Goal: Contribute content: Contribute content

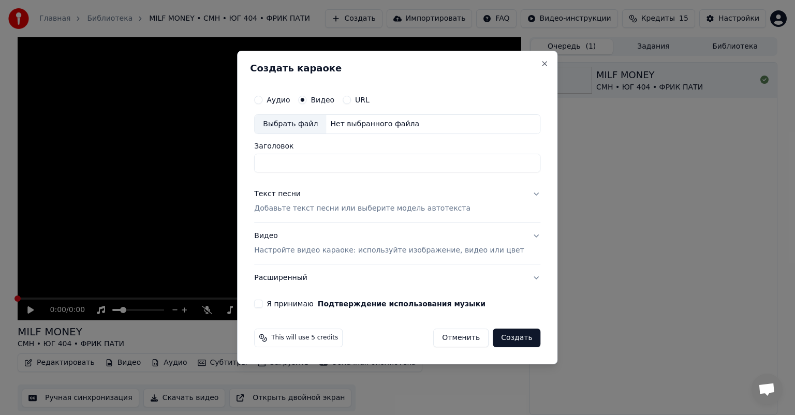
click at [317, 125] on div "Выбрать файл" at bounding box center [290, 124] width 71 height 19
type input "**********"
click at [519, 193] on button "Текст песни Добавьте текст песни или выберите модель автотекста" at bounding box center [397, 201] width 286 height 41
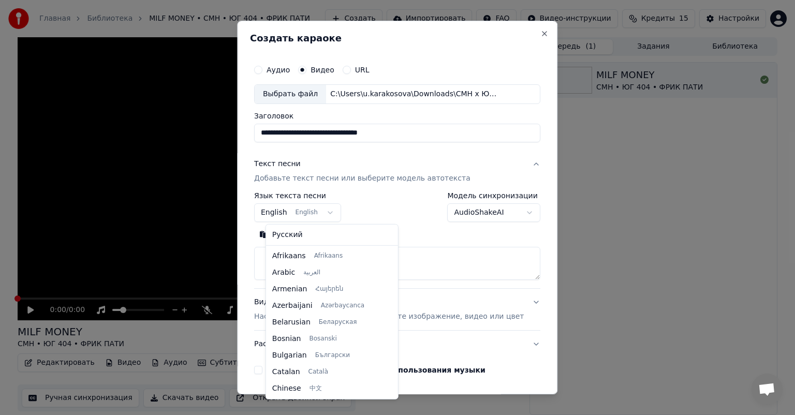
click at [331, 211] on body "**********" at bounding box center [397, 207] width 795 height 415
select select "**"
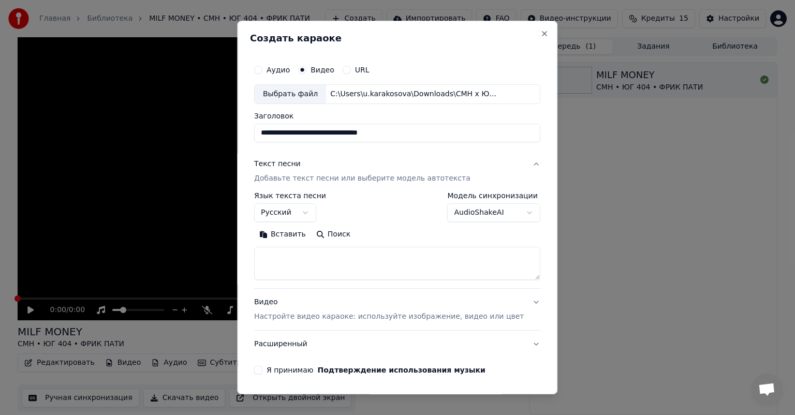
click at [306, 258] on textarea at bounding box center [397, 263] width 286 height 33
paste textarea "**********"
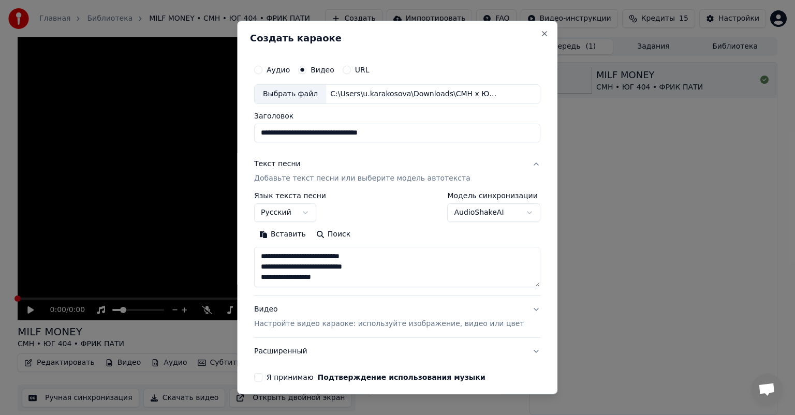
scroll to position [2, 0]
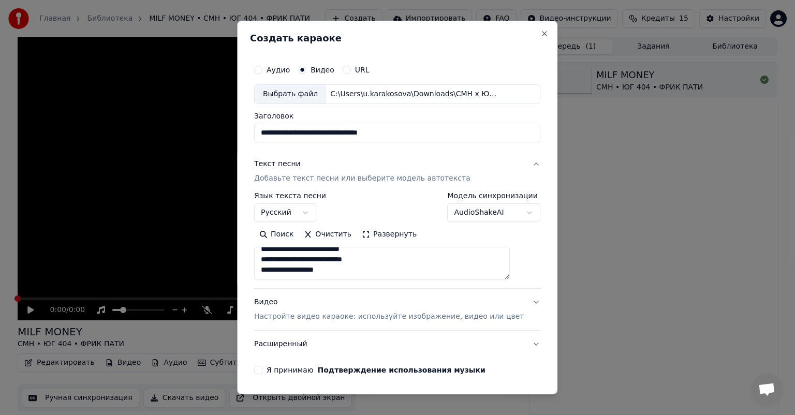
paste textarea "**********"
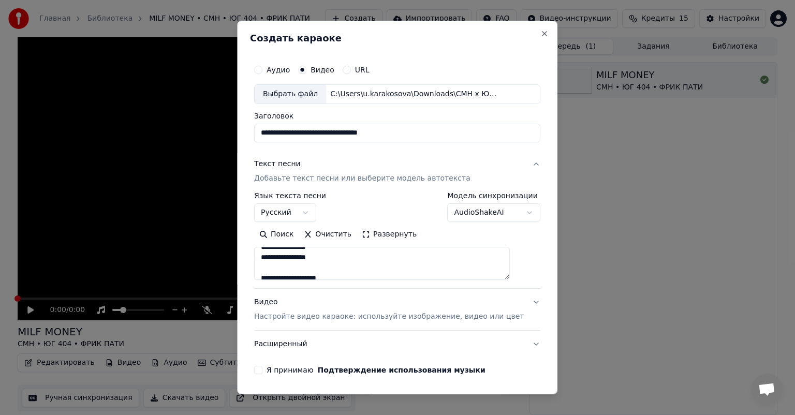
drag, startPoint x: 353, startPoint y: 274, endPoint x: 311, endPoint y: 273, distance: 43.0
click at [311, 273] on textarea at bounding box center [382, 263] width 256 height 33
drag, startPoint x: 359, startPoint y: 272, endPoint x: 306, endPoint y: 260, distance: 53.6
click at [306, 260] on textarea at bounding box center [382, 263] width 256 height 33
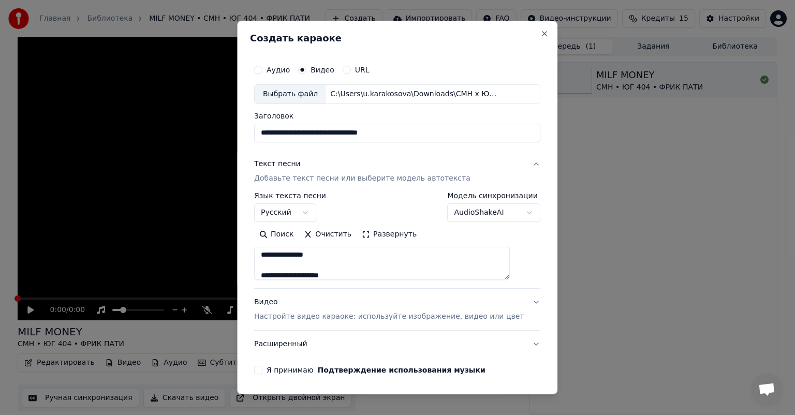
scroll to position [902, 0]
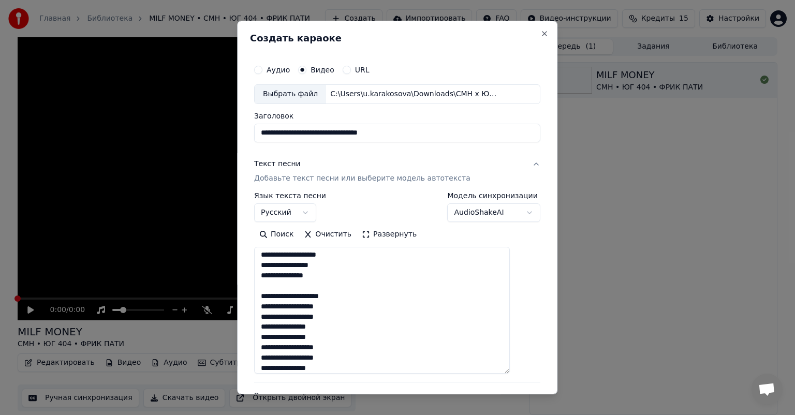
drag, startPoint x: 517, startPoint y: 277, endPoint x: 464, endPoint y: 348, distance: 88.4
click at [510, 374] on textarea at bounding box center [382, 310] width 256 height 127
click at [335, 295] on textarea at bounding box center [382, 316] width 256 height 138
drag, startPoint x: 272, startPoint y: 294, endPoint x: 359, endPoint y: 294, distance: 86.9
click at [359, 294] on textarea at bounding box center [382, 316] width 256 height 138
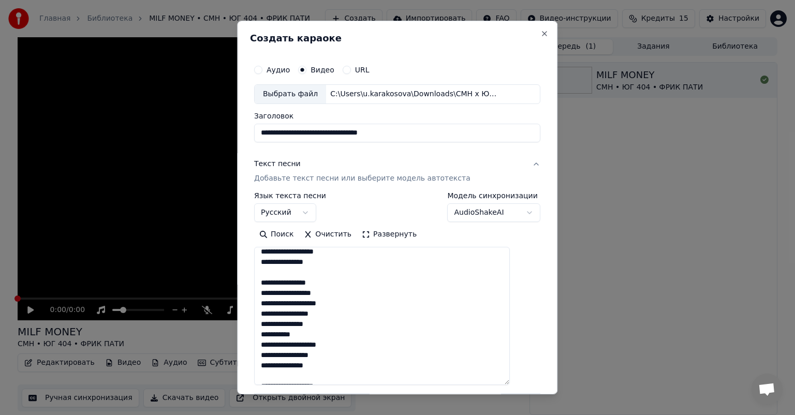
scroll to position [798, 0]
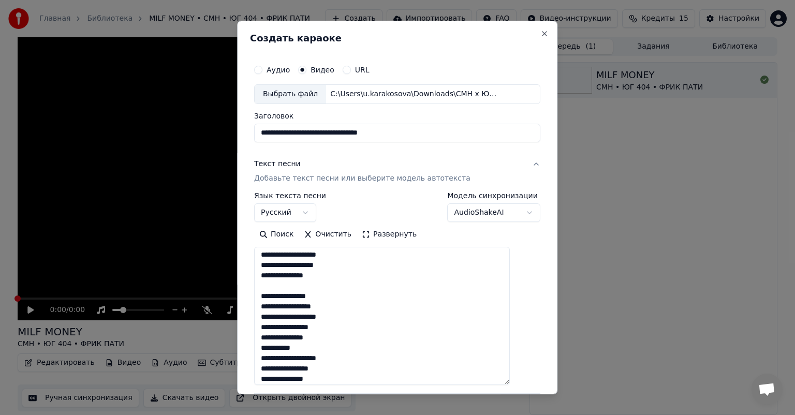
drag, startPoint x: 338, startPoint y: 294, endPoint x: 269, endPoint y: 296, distance: 69.4
click at [269, 296] on textarea at bounding box center [382, 316] width 256 height 138
drag, startPoint x: 337, startPoint y: 293, endPoint x: 271, endPoint y: 296, distance: 66.3
click at [271, 296] on textarea at bounding box center [382, 316] width 256 height 138
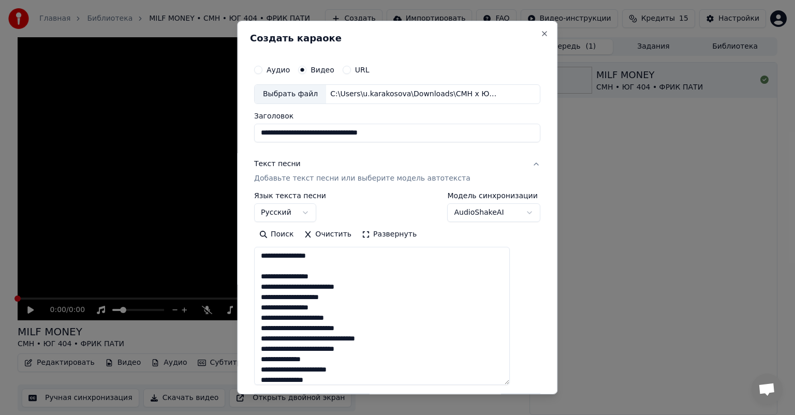
scroll to position [539, 0]
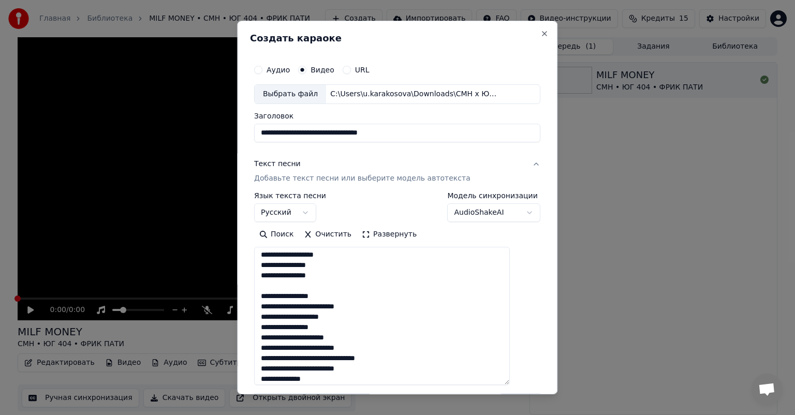
drag, startPoint x: 339, startPoint y: 294, endPoint x: 271, endPoint y: 296, distance: 67.8
click at [271, 296] on textarea at bounding box center [382, 316] width 256 height 138
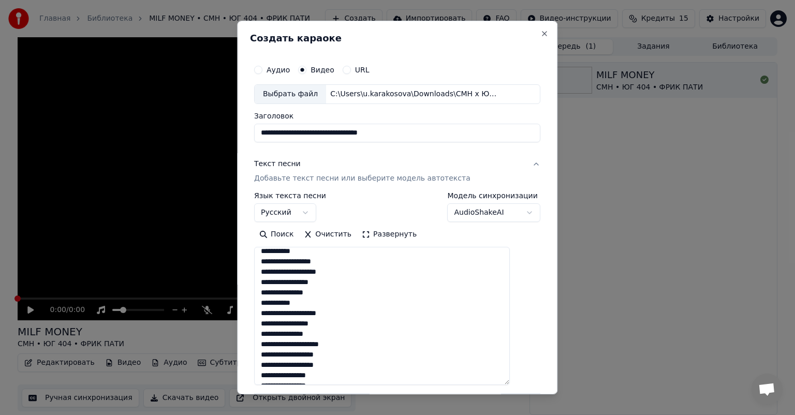
scroll to position [384, 0]
drag, startPoint x: 350, startPoint y: 348, endPoint x: 269, endPoint y: 346, distance: 80.8
click at [269, 346] on textarea at bounding box center [382, 316] width 256 height 138
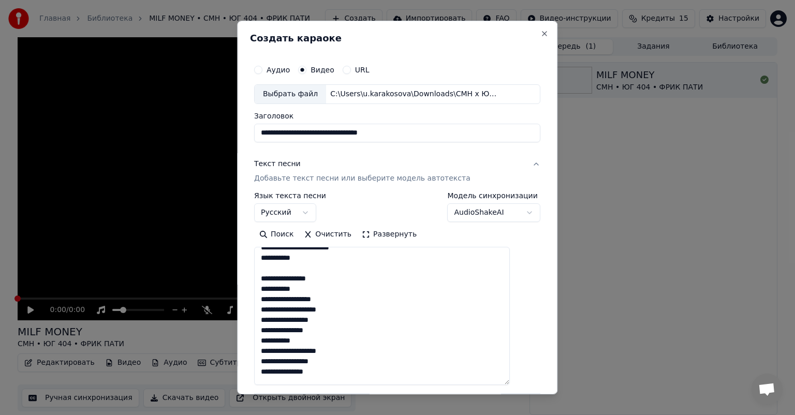
scroll to position [332, 0]
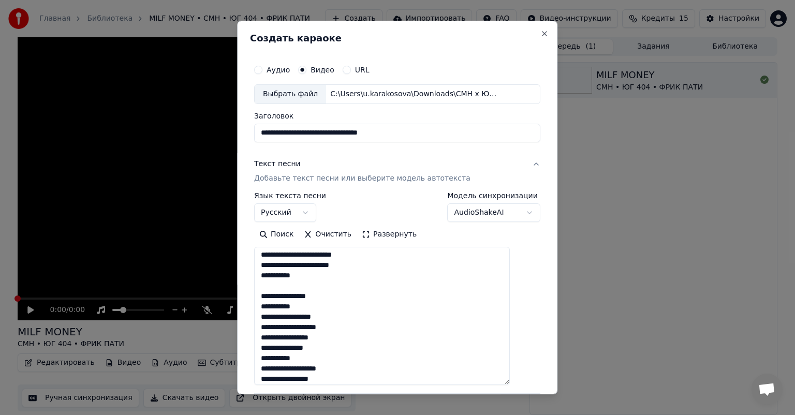
drag, startPoint x: 346, startPoint y: 294, endPoint x: 272, endPoint y: 297, distance: 74.1
click at [272, 297] on textarea at bounding box center [382, 316] width 256 height 138
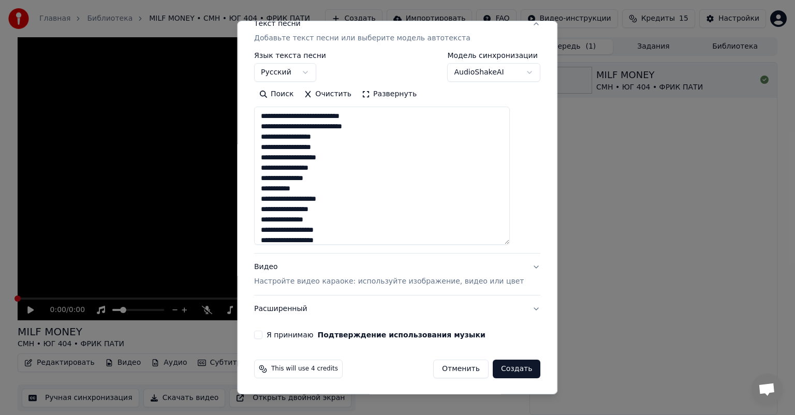
scroll to position [141, 0]
type textarea "**********"
click at [262, 333] on button "Я принимаю Подтверждение использования музыки" at bounding box center [258, 334] width 8 height 8
click at [504, 371] on button "Создать" at bounding box center [517, 368] width 48 height 19
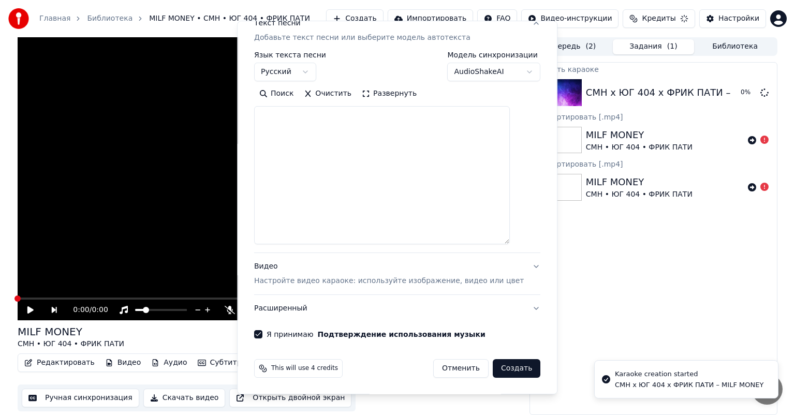
select select
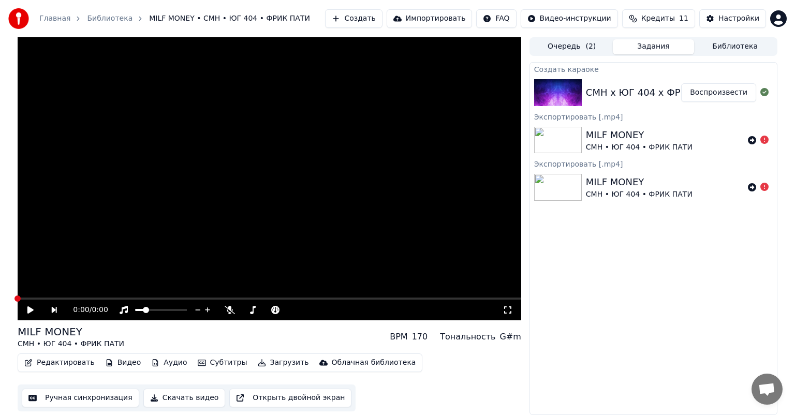
click at [713, 91] on button "Воспроизвести" at bounding box center [718, 92] width 75 height 19
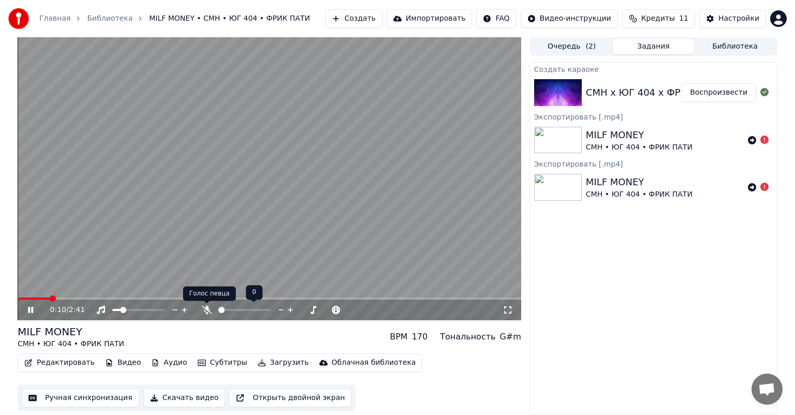
click at [206, 308] on icon at bounding box center [207, 310] width 10 height 8
click at [241, 309] on span at bounding box center [229, 310] width 23 height 2
click at [323, 210] on video at bounding box center [270, 178] width 504 height 283
click at [53, 362] on button "Редактировать" at bounding box center [59, 363] width 79 height 14
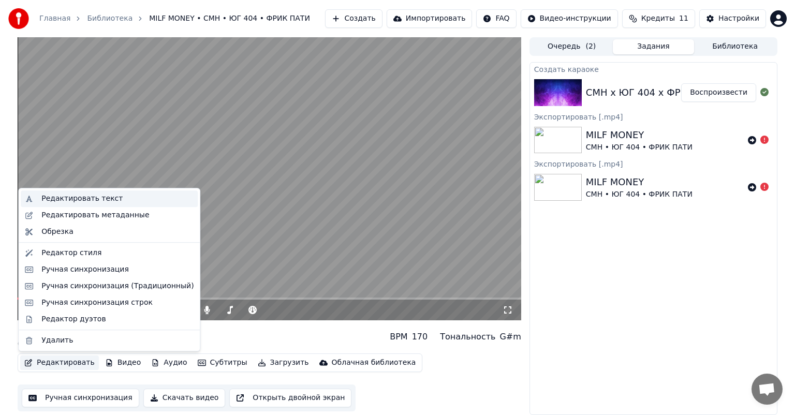
click at [75, 194] on div "Редактировать текст" at bounding box center [81, 199] width 81 height 10
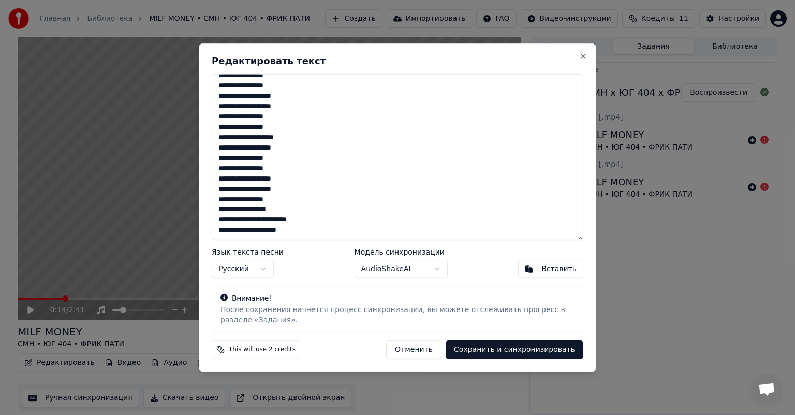
scroll to position [878, 0]
click at [584, 57] on button "Close" at bounding box center [583, 56] width 8 height 8
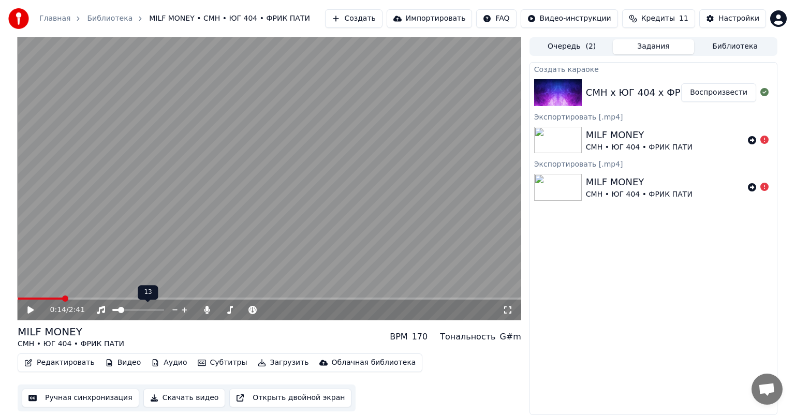
click at [119, 311] on span at bounding box center [121, 310] width 6 height 6
click at [32, 309] on icon at bounding box center [30, 309] width 6 height 7
click at [115, 311] on span at bounding box center [118, 310] width 6 height 6
click at [120, 309] on span at bounding box center [138, 310] width 52 height 2
click at [32, 312] on icon at bounding box center [30, 310] width 5 height 6
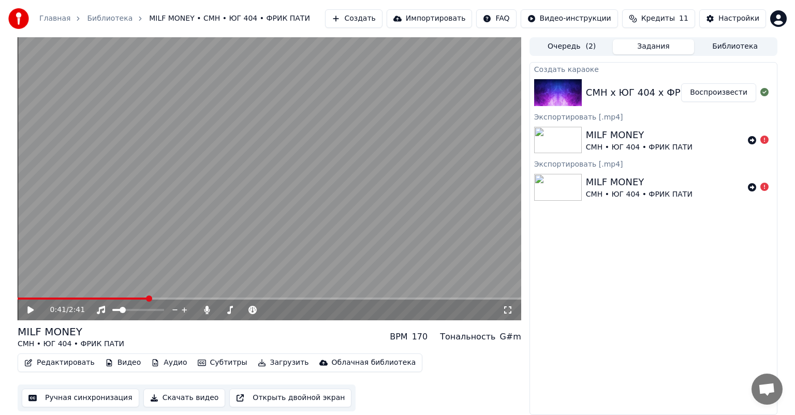
click at [26, 309] on icon at bounding box center [38, 310] width 24 height 8
click at [117, 308] on span at bounding box center [120, 310] width 6 height 6
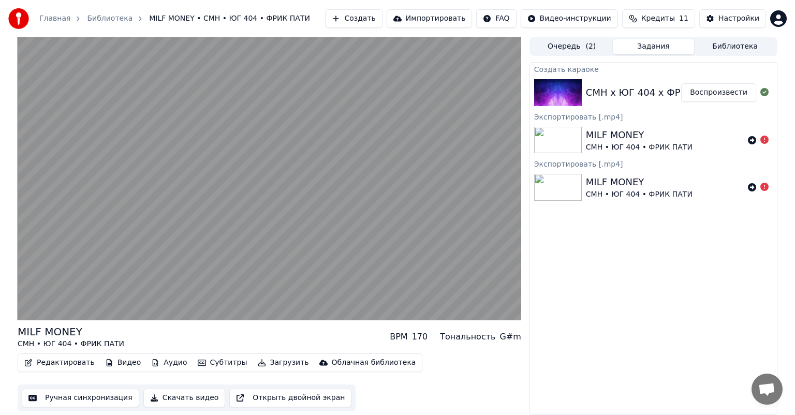
click at [180, 335] on div "MILF MONEY CMH • ЮГ 404 • ФРИК ПАТИ BPM 170 Тональность G#m" at bounding box center [270, 337] width 504 height 25
click at [332, 222] on video at bounding box center [270, 178] width 504 height 283
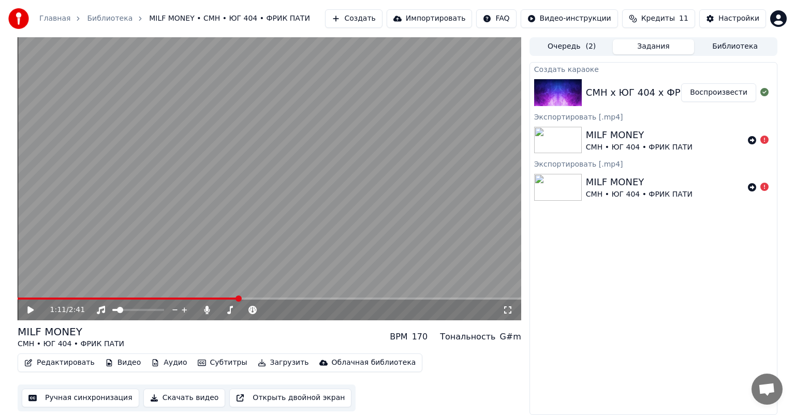
click at [22, 311] on div "1:11 / 2:41" at bounding box center [269, 310] width 495 height 10
click at [26, 311] on icon at bounding box center [38, 310] width 24 height 8
click at [137, 310] on span at bounding box center [138, 310] width 52 height 2
click at [247, 311] on span at bounding box center [247, 310] width 6 height 6
click at [415, 230] on video at bounding box center [270, 178] width 504 height 283
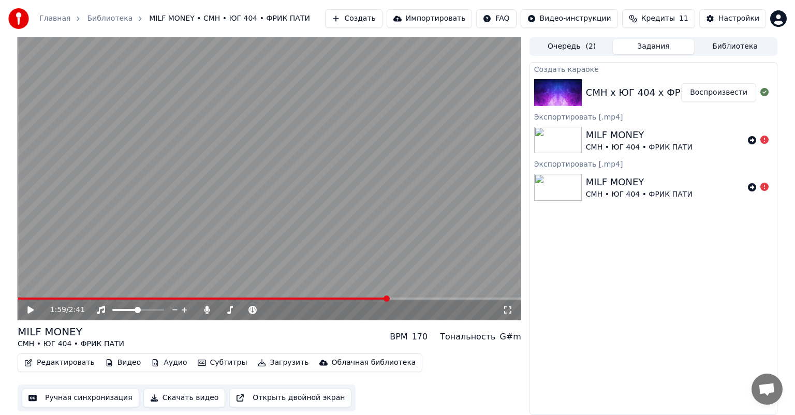
click at [68, 364] on button "Редактировать" at bounding box center [59, 363] width 79 height 14
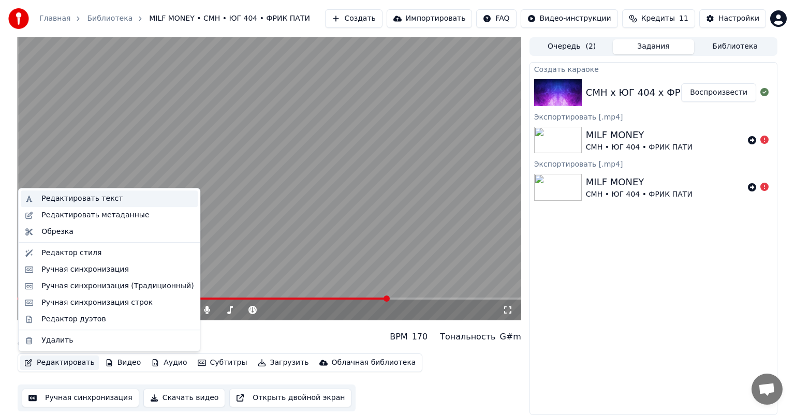
click at [82, 197] on div "Редактировать текст" at bounding box center [81, 199] width 81 height 10
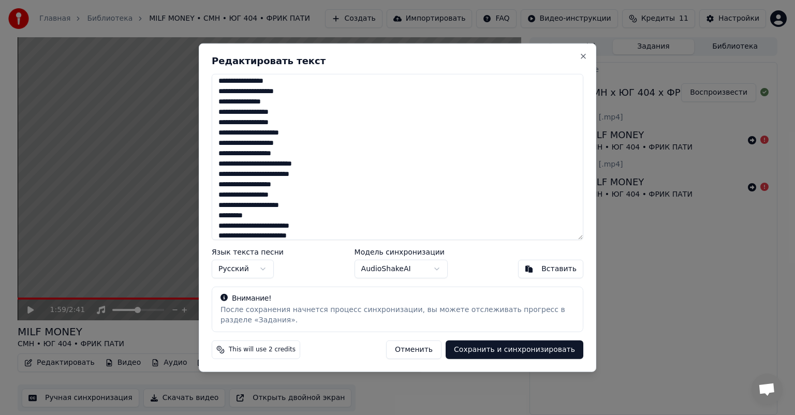
scroll to position [207, 0]
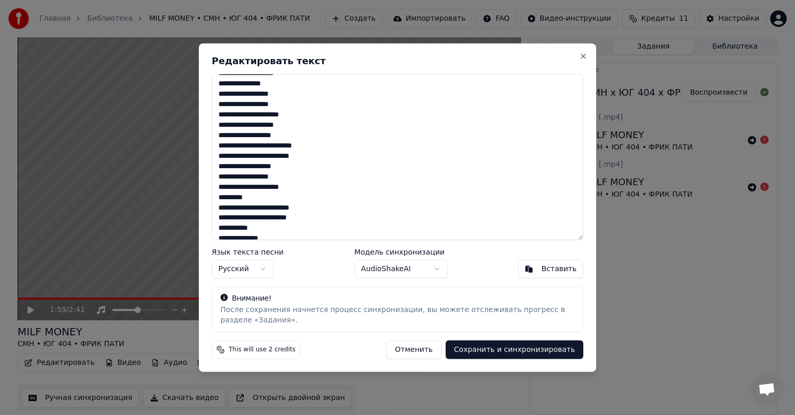
click at [287, 105] on textarea at bounding box center [398, 157] width 372 height 166
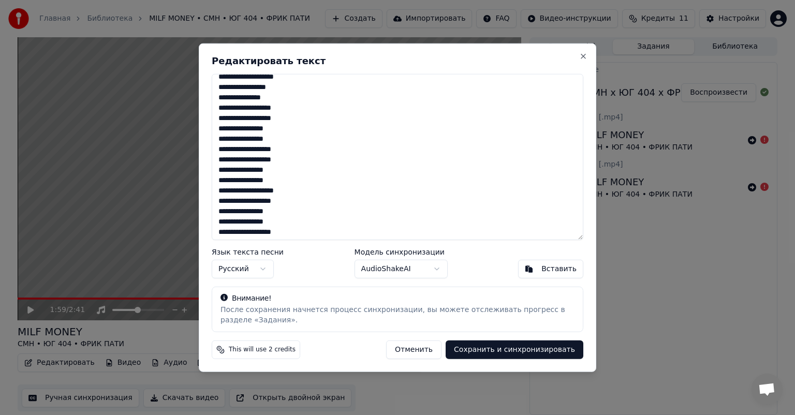
scroll to position [878, 0]
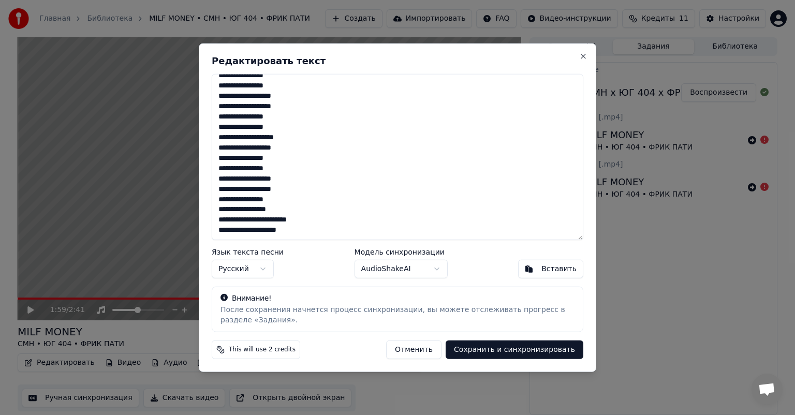
drag, startPoint x: 214, startPoint y: 82, endPoint x: 347, endPoint y: 309, distance: 263.3
click at [347, 309] on div "Редактировать текст Язык текста песни Русский Модель синхронизации AudioShakeAI…" at bounding box center [397, 207] width 397 height 329
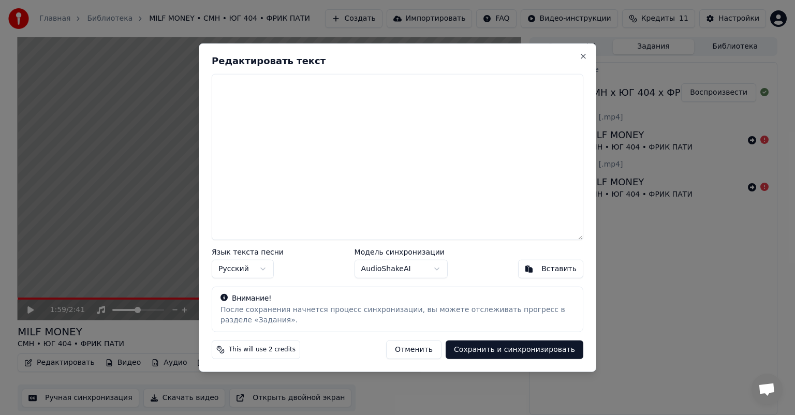
scroll to position [0, 0]
paste textarea "**********"
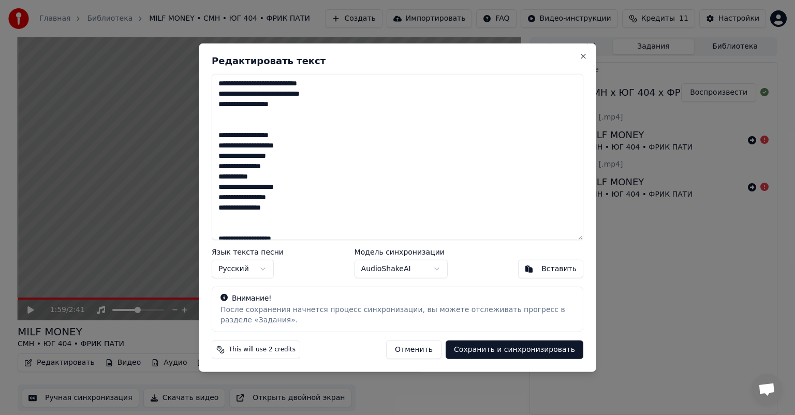
scroll to position [1049, 0]
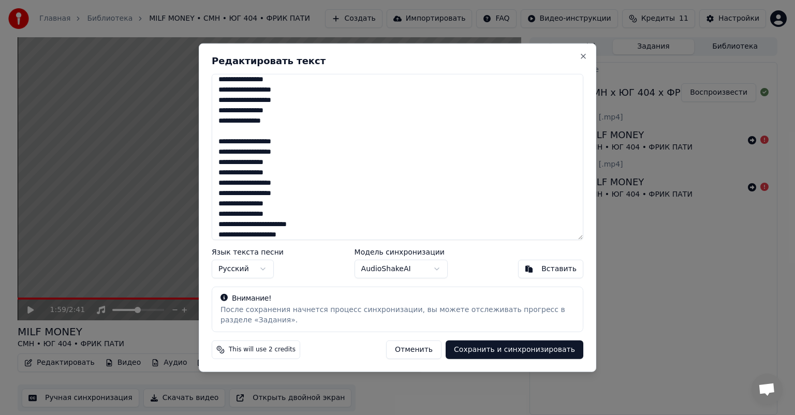
type textarea "**********"
click at [426, 271] on body "Главная Библиотека MILF MONEY • CMH • ЮГ 404 • ФРИК ПАТИ Создать Импортировать …" at bounding box center [397, 207] width 795 height 415
click at [501, 268] on body "Главная Библиотека MILF MONEY • CMH • ЮГ 404 • ФРИК ПАТИ Создать Импортировать …" at bounding box center [397, 207] width 795 height 415
click at [503, 351] on button "Сохранить и синхронизировать" at bounding box center [515, 349] width 138 height 19
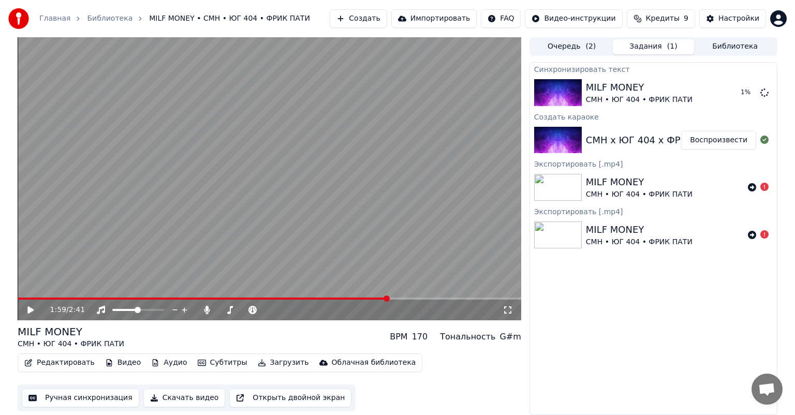
click at [594, 189] on div "CMH • ЮГ 404 • ФРИК ПАТИ" at bounding box center [639, 194] width 107 height 10
click at [612, 191] on div "CMH • ЮГ 404 • ФРИК ПАТИ" at bounding box center [639, 194] width 107 height 10
click at [552, 48] on button "Очередь ( 2 )" at bounding box center [572, 46] width 82 height 15
click at [637, 47] on button "Задания ( 1 )" at bounding box center [654, 46] width 82 height 15
click at [591, 180] on div "MILF MONEY" at bounding box center [639, 182] width 107 height 14
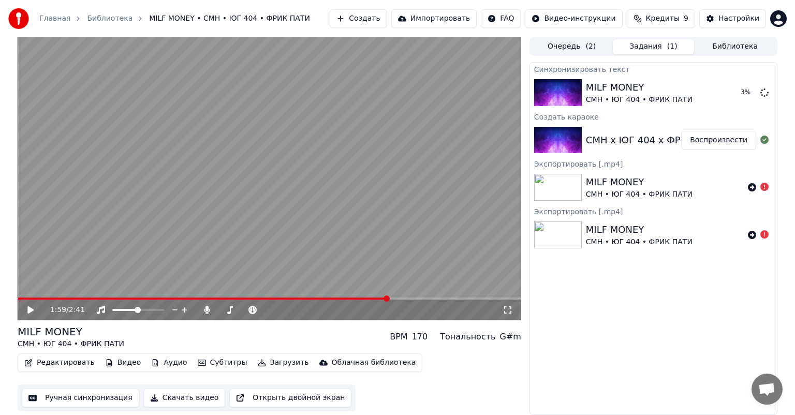
click at [525, 181] on div "1:59 / 2:41 MILF MONEY CMH • ЮГ 404 • ФРИК ПАТИ BPM 170 Тональность G#m Редакти…" at bounding box center [397, 226] width 776 height 378
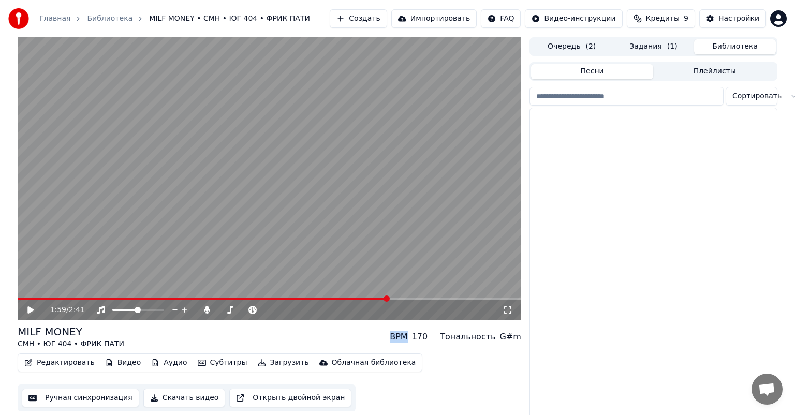
click at [714, 43] on button "Библиотека" at bounding box center [735, 46] width 82 height 15
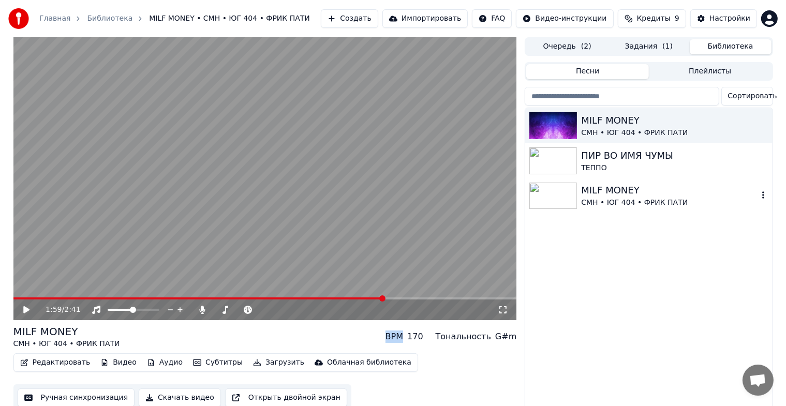
click at [628, 199] on div "CMH • ЮГ 404 • ФРИК ПАТИ" at bounding box center [669, 203] width 176 height 10
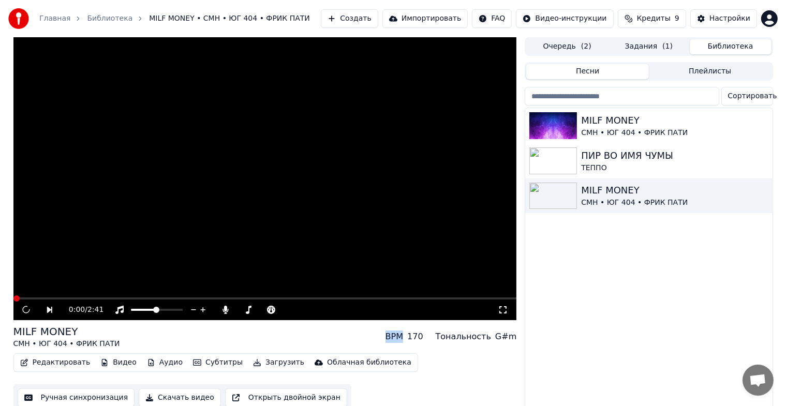
click at [68, 364] on button "Редактировать" at bounding box center [55, 363] width 79 height 14
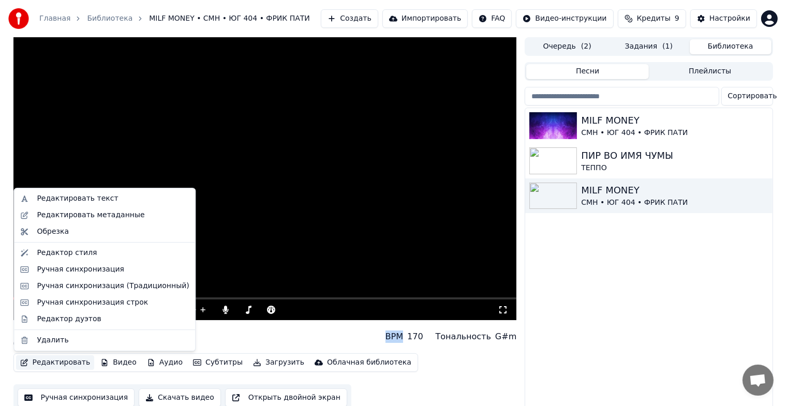
click at [651, 43] on button "Задания ( 1 )" at bounding box center [649, 46] width 82 height 15
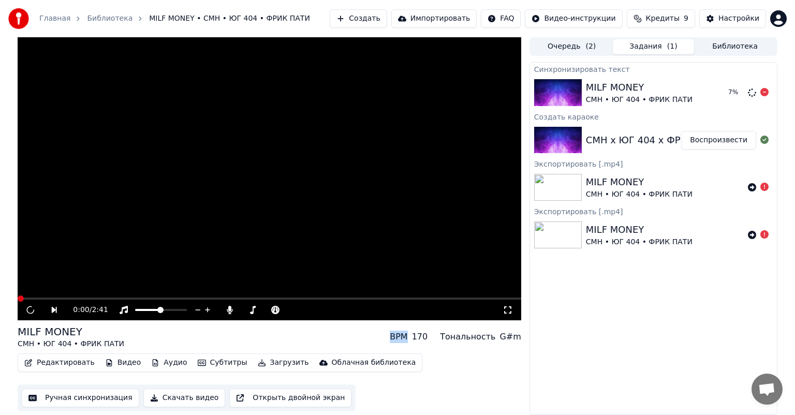
click at [648, 83] on div "MILF MONEY" at bounding box center [639, 87] width 107 height 14
click at [642, 98] on div "CMH • ЮГ 404 • ФРИК ПАТИ" at bounding box center [639, 100] width 107 height 10
